Goal: Information Seeking & Learning: Find specific fact

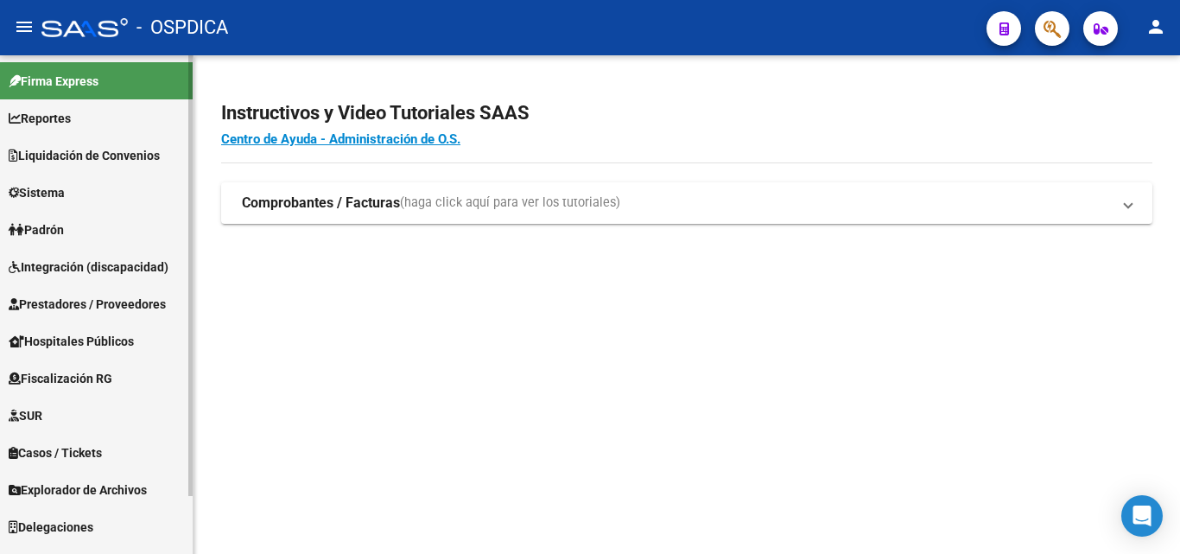
click at [118, 227] on link "Padrón" at bounding box center [96, 229] width 193 height 37
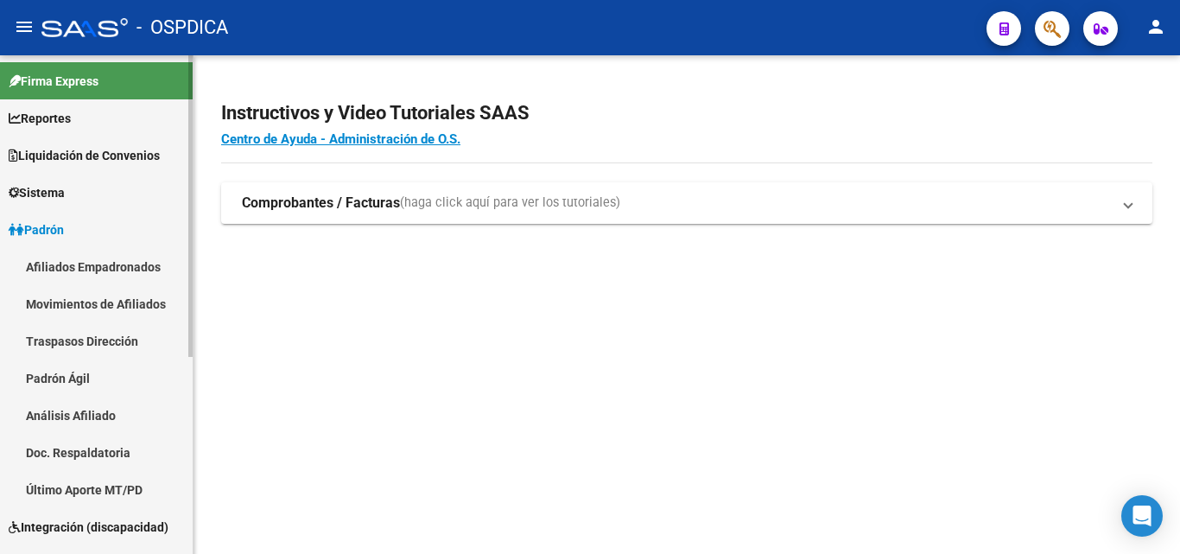
click at [91, 372] on link "Padrón Ágil" at bounding box center [96, 377] width 193 height 37
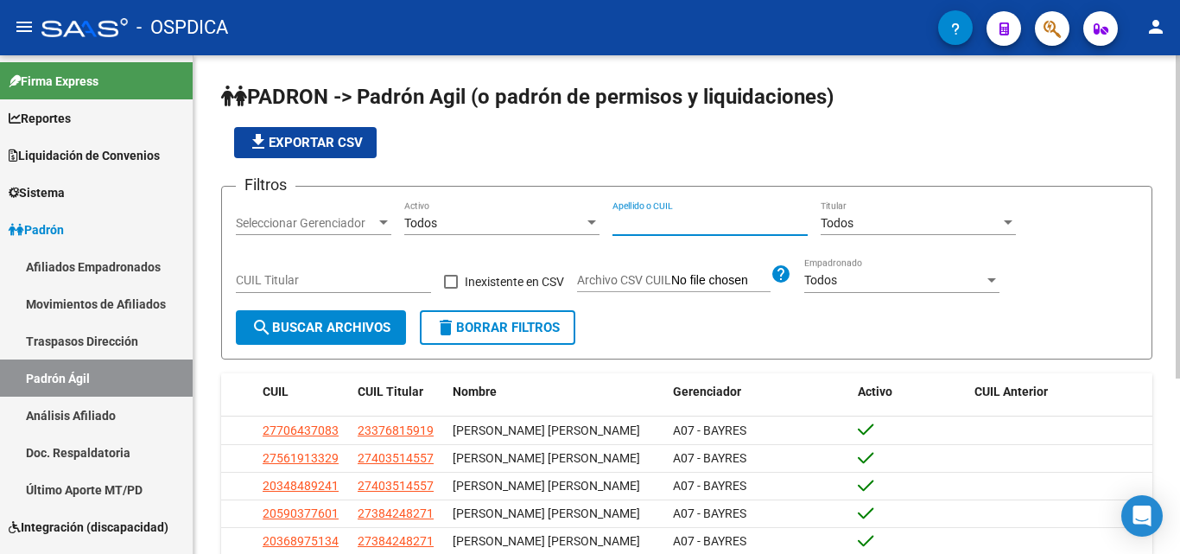
drag, startPoint x: 741, startPoint y: 218, endPoint x: 663, endPoint y: 225, distance: 78.1
click at [664, 226] on input "Apellido o CUIL" at bounding box center [710, 223] width 195 height 15
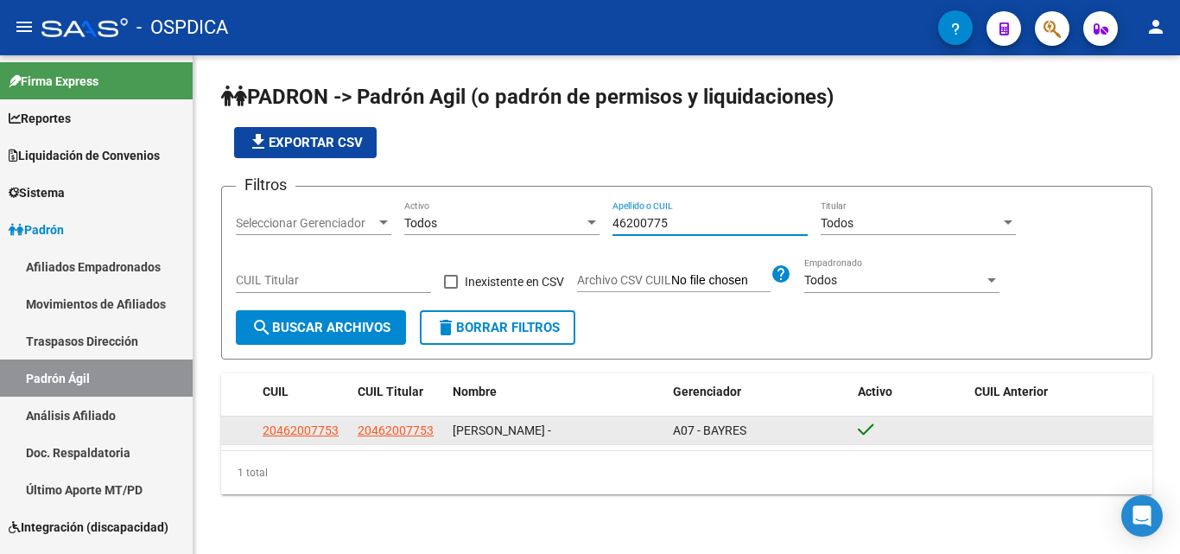
type input "46200775"
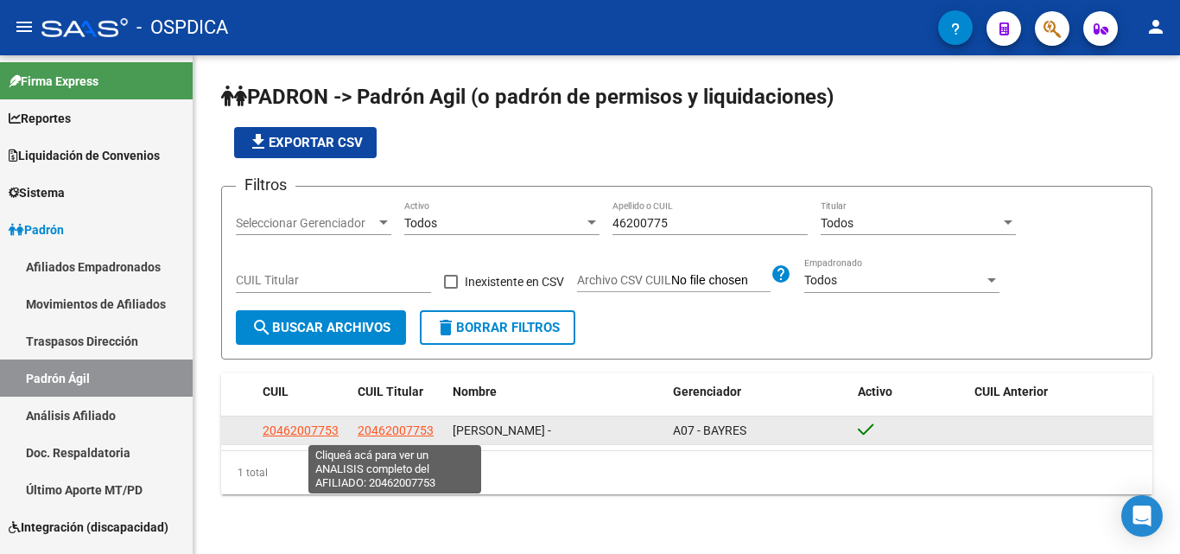
click at [383, 436] on span "20462007753" at bounding box center [396, 430] width 76 height 14
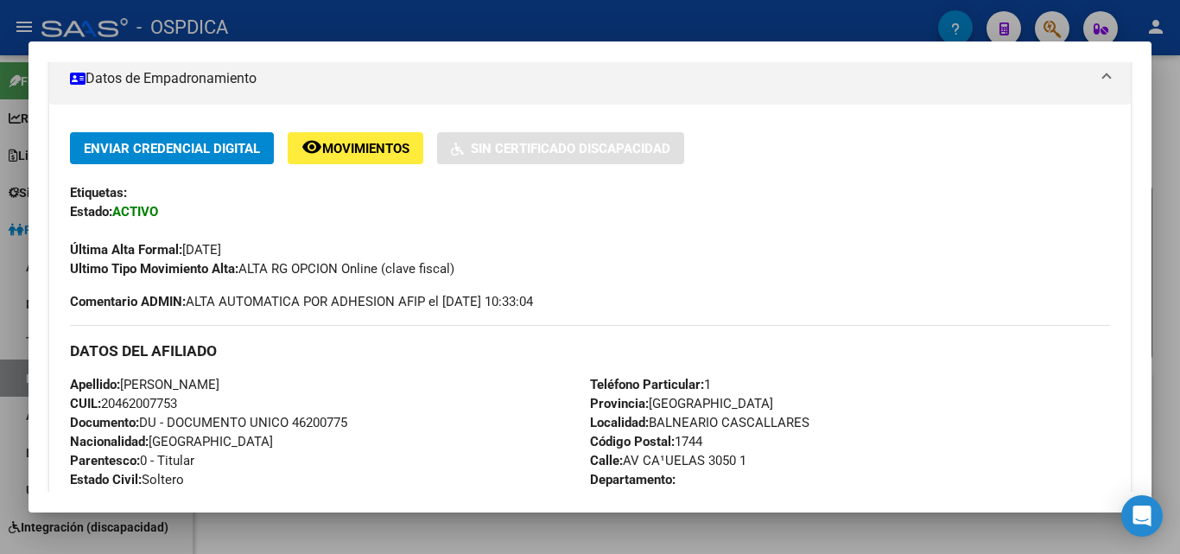
scroll to position [346, 0]
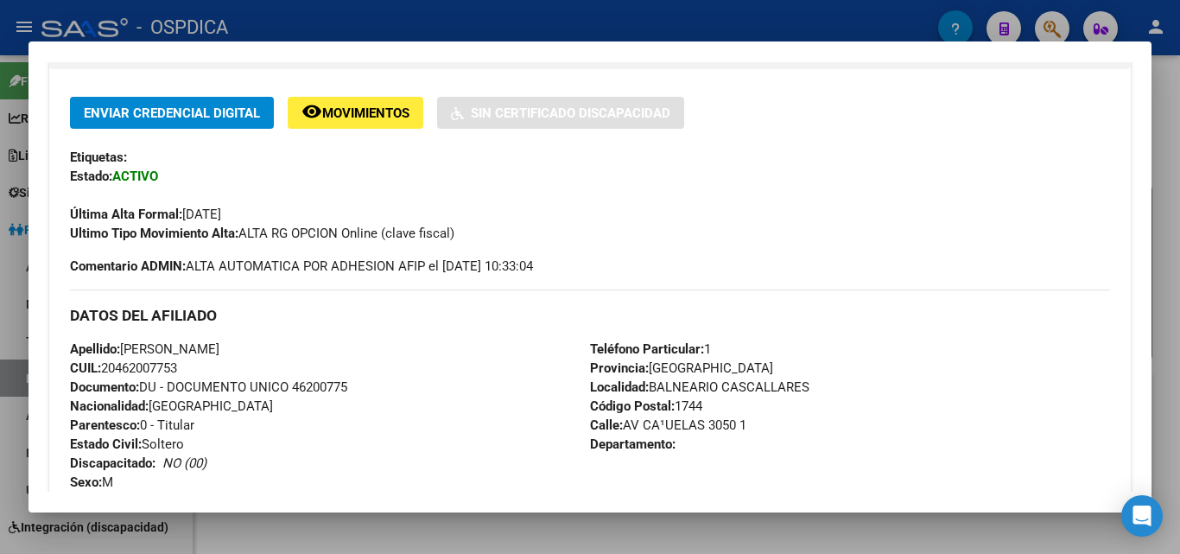
drag, startPoint x: 223, startPoint y: 341, endPoint x: 272, endPoint y: 351, distance: 50.2
click at [272, 351] on div "Apellido: [PERSON_NAME]: 20462007753 Documento: DU - DOCUMENTO UNICO 46200775 N…" at bounding box center [330, 435] width 520 height 190
drag, startPoint x: 102, startPoint y: 368, endPoint x: 194, endPoint y: 375, distance: 91.9
click at [194, 375] on div "Apellido: [PERSON_NAME]: 20462007753 Documento: DU - DOCUMENTO UNICO 46200775 N…" at bounding box center [330, 435] width 520 height 190
copy span "20462007753"
